Goal: Find specific fact: Find specific fact

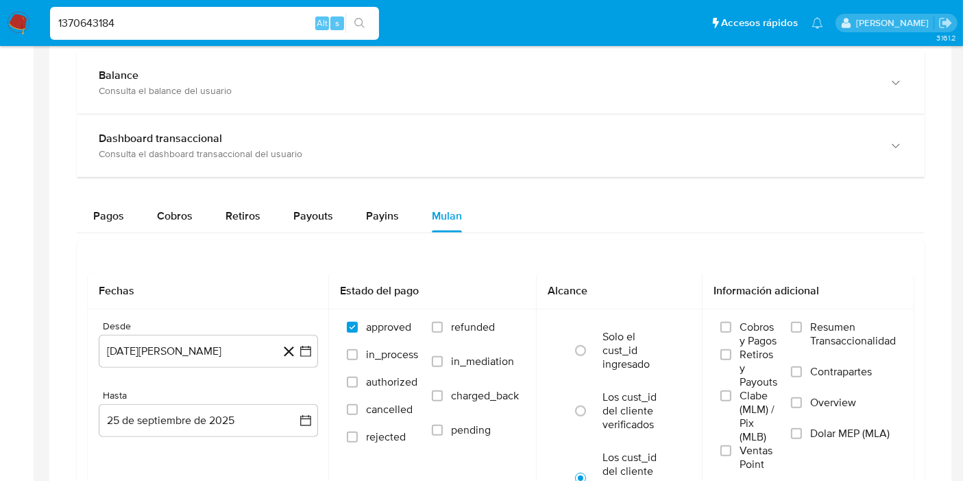
scroll to position [771, 0]
drag, startPoint x: 0, startPoint y: 13, endPoint x: 0, endPoint y: 5, distance: 7.5
click at [0, 5] on nav "Pausado Ver notificaciones 1370643184 Alt s Accesos rápidos Presiona las siguie…" at bounding box center [481, 23] width 963 height 46
paste input "56362442"
type input "156362442"
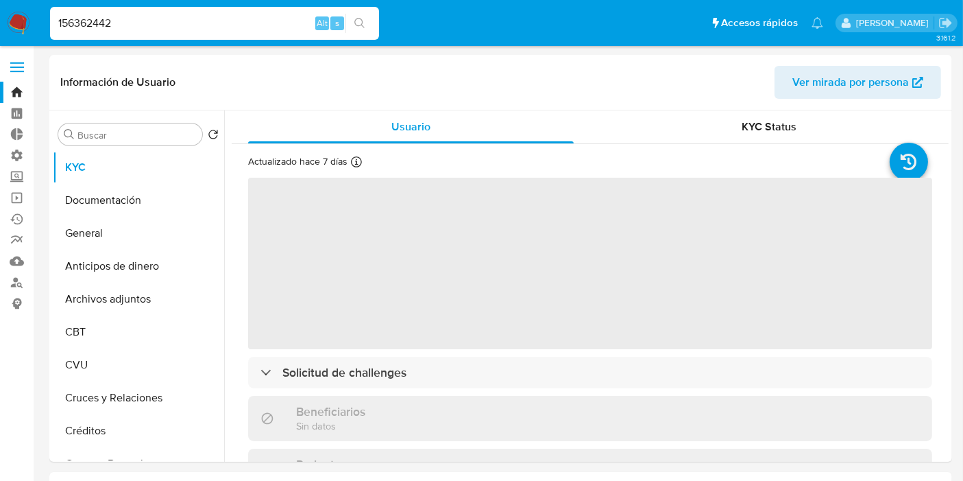
select select "10"
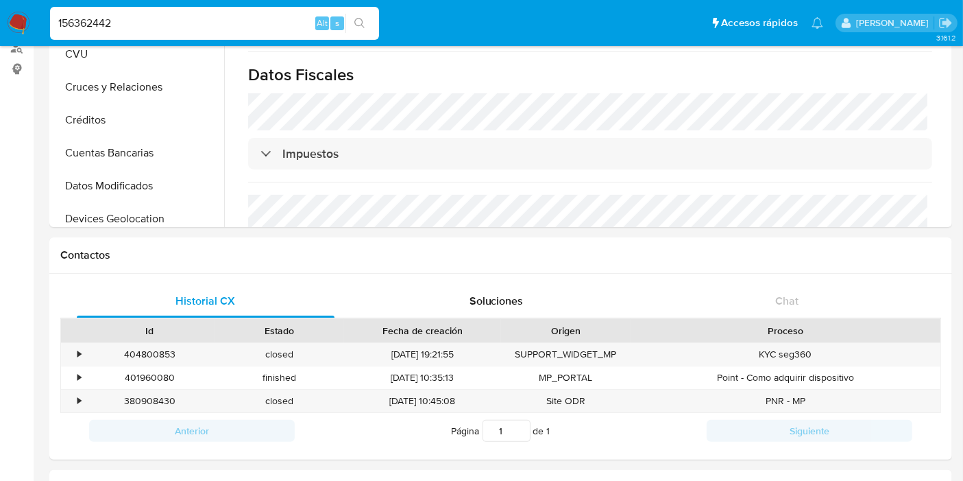
scroll to position [304, 0]
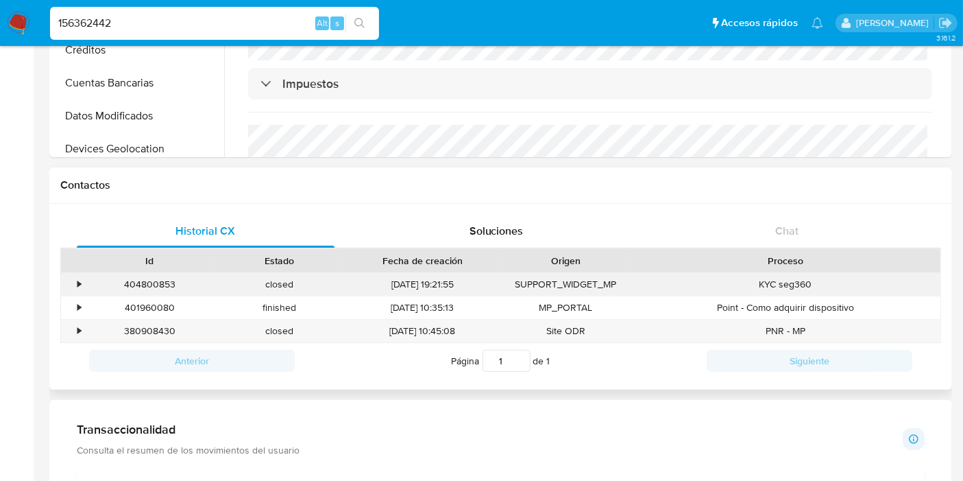
click at [74, 281] on div "•" at bounding box center [73, 284] width 24 height 23
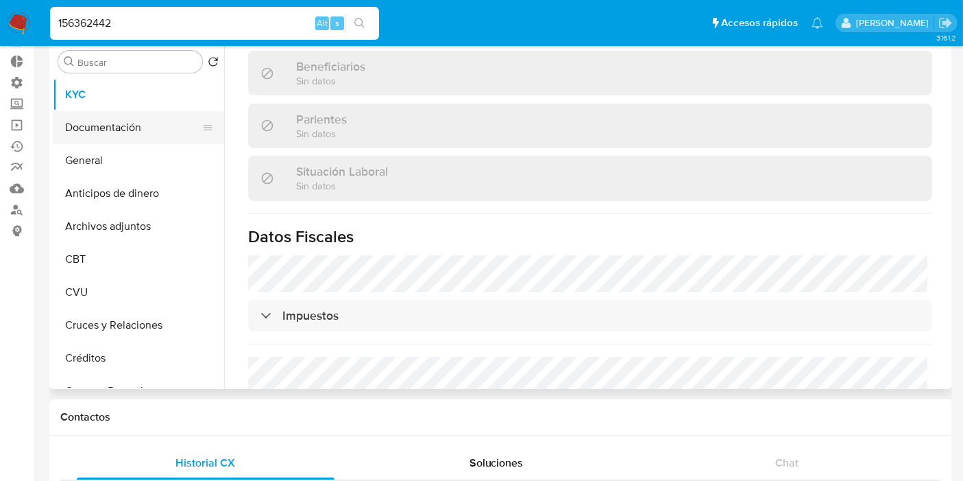
scroll to position [0, 0]
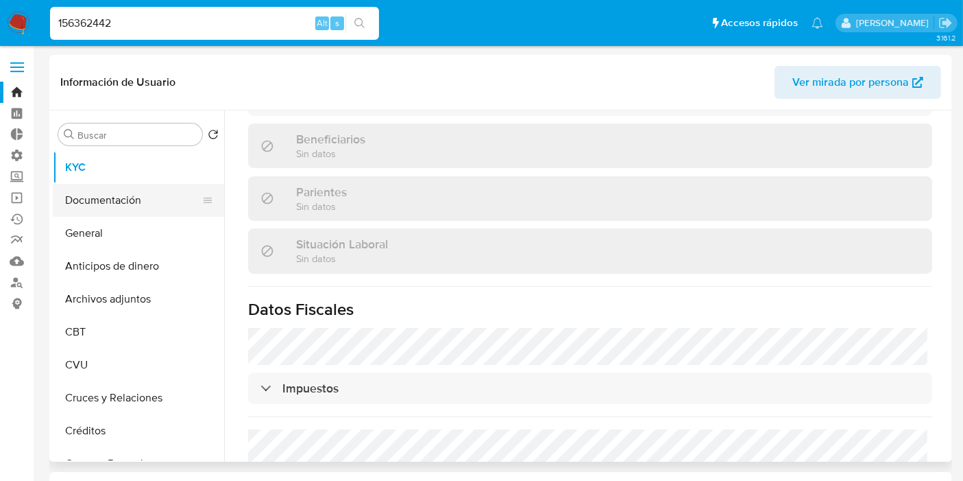
click at [143, 206] on button "Documentación" at bounding box center [133, 200] width 160 height 33
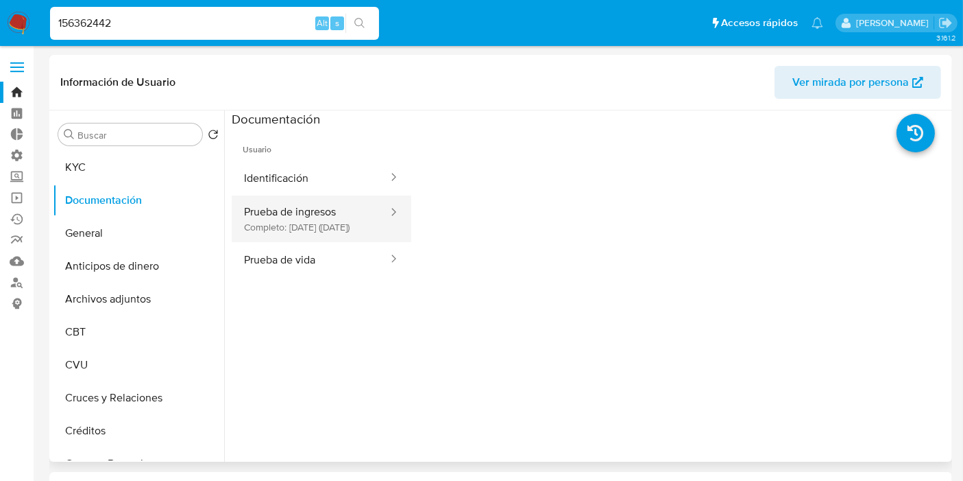
click at [325, 232] on button "Prueba de ingresos Completo: [DATE] ([DATE])" at bounding box center [311, 218] width 158 height 47
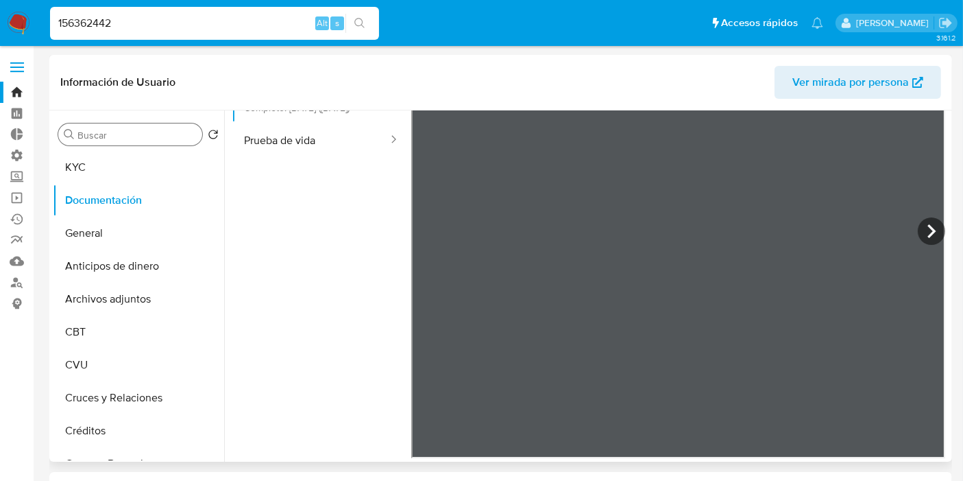
click at [88, 136] on input "Buscar" at bounding box center [136, 135] width 119 height 12
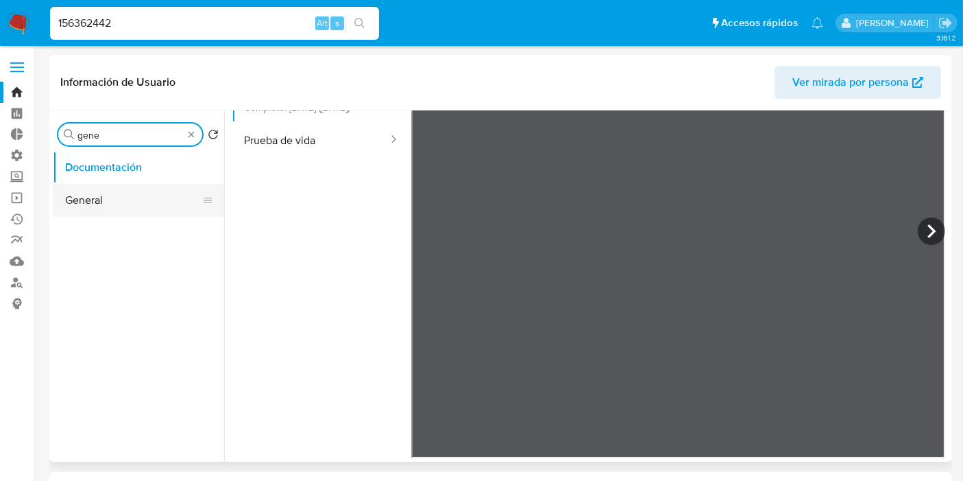
type input "gene"
drag, startPoint x: 75, startPoint y: 191, endPoint x: 51, endPoint y: 192, distance: 24.0
click at [72, 192] on button "General" at bounding box center [138, 200] width 171 height 33
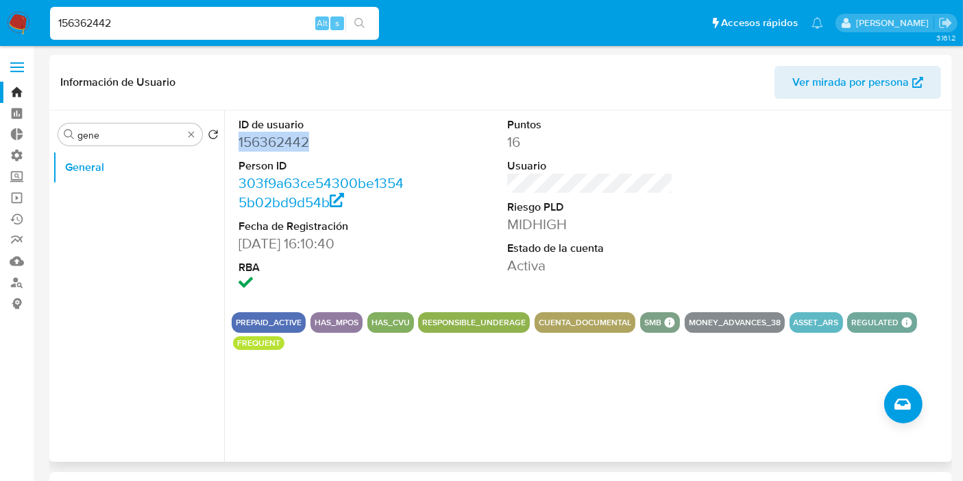
drag, startPoint x: 304, startPoint y: 144, endPoint x: 240, endPoint y: 145, distance: 63.8
click at [240, 145] on dd "156362442" at bounding box center [322, 141] width 166 height 19
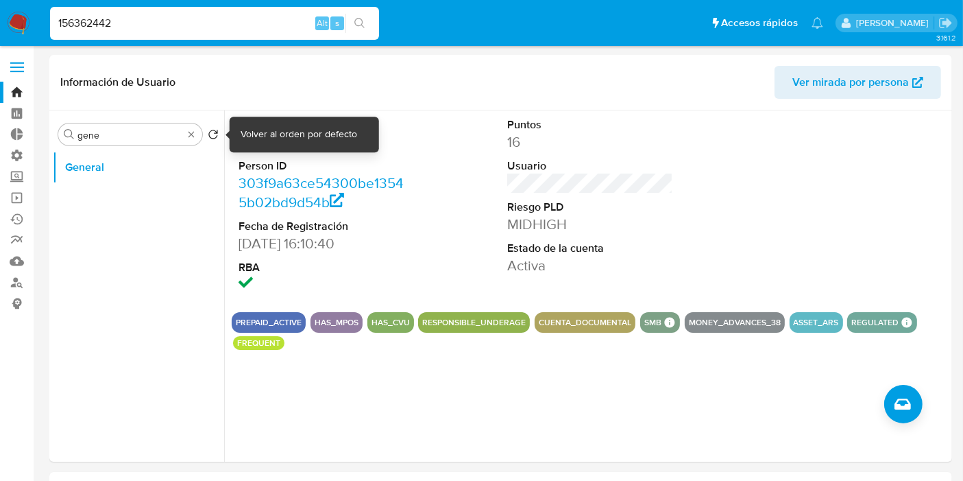
copy dd "156362442"
